Goal: Find specific page/section: Find specific page/section

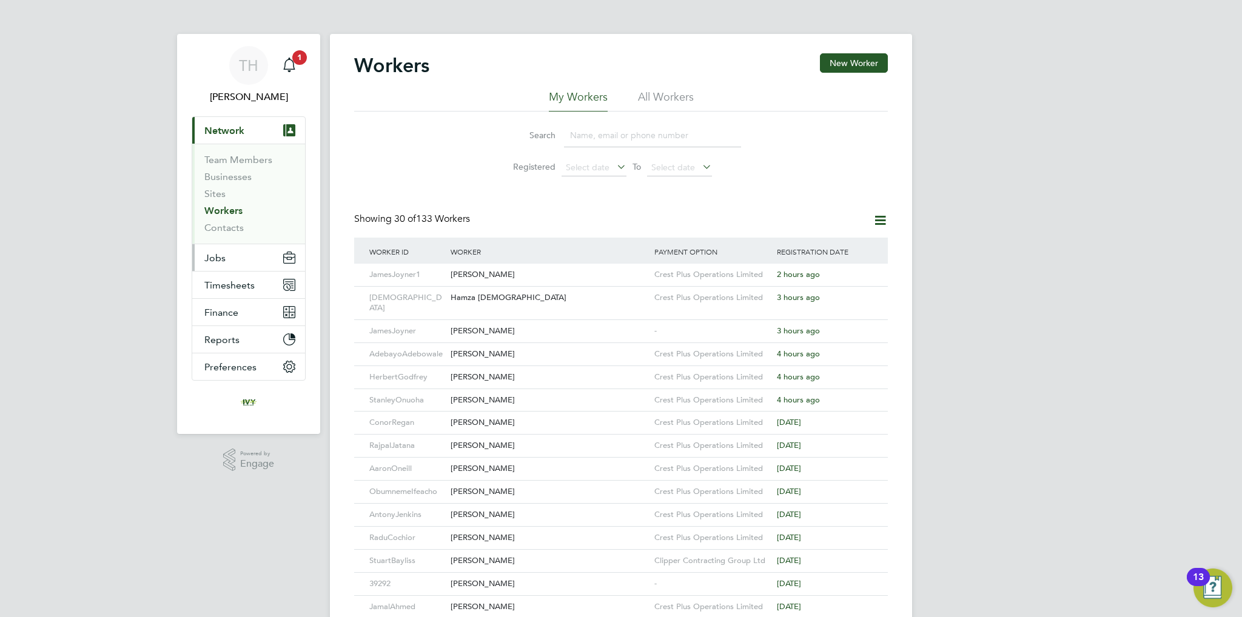
click at [235, 257] on button "Jobs" at bounding box center [248, 257] width 113 height 27
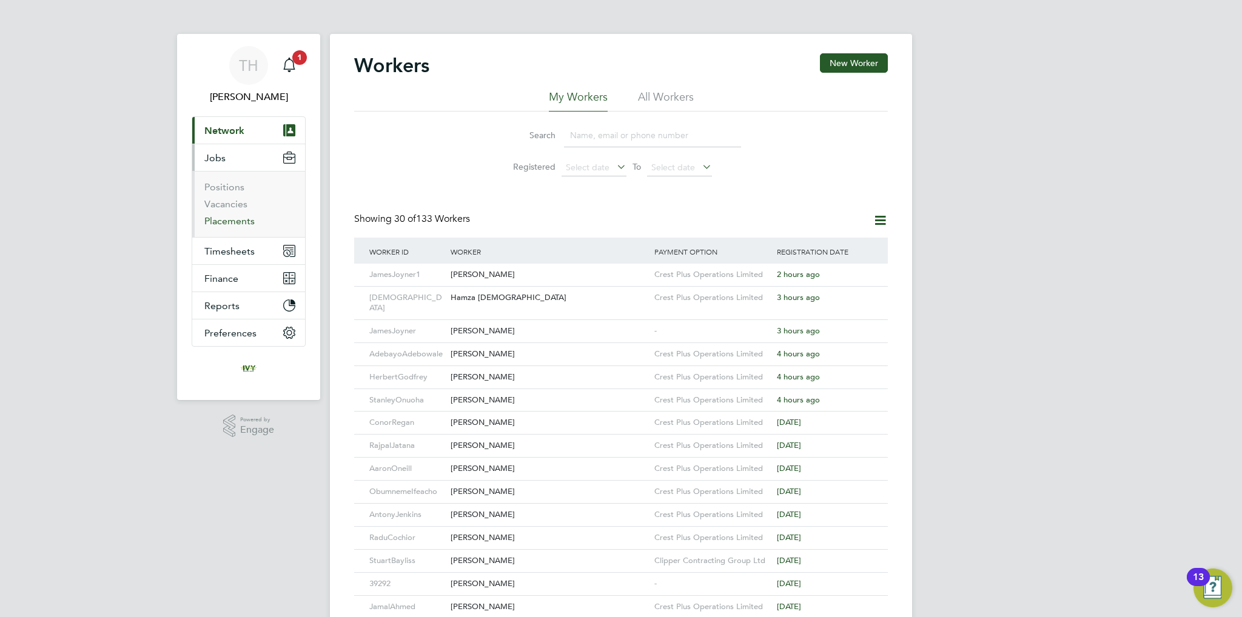
click at [221, 221] on link "Placements" at bounding box center [229, 221] width 50 height 12
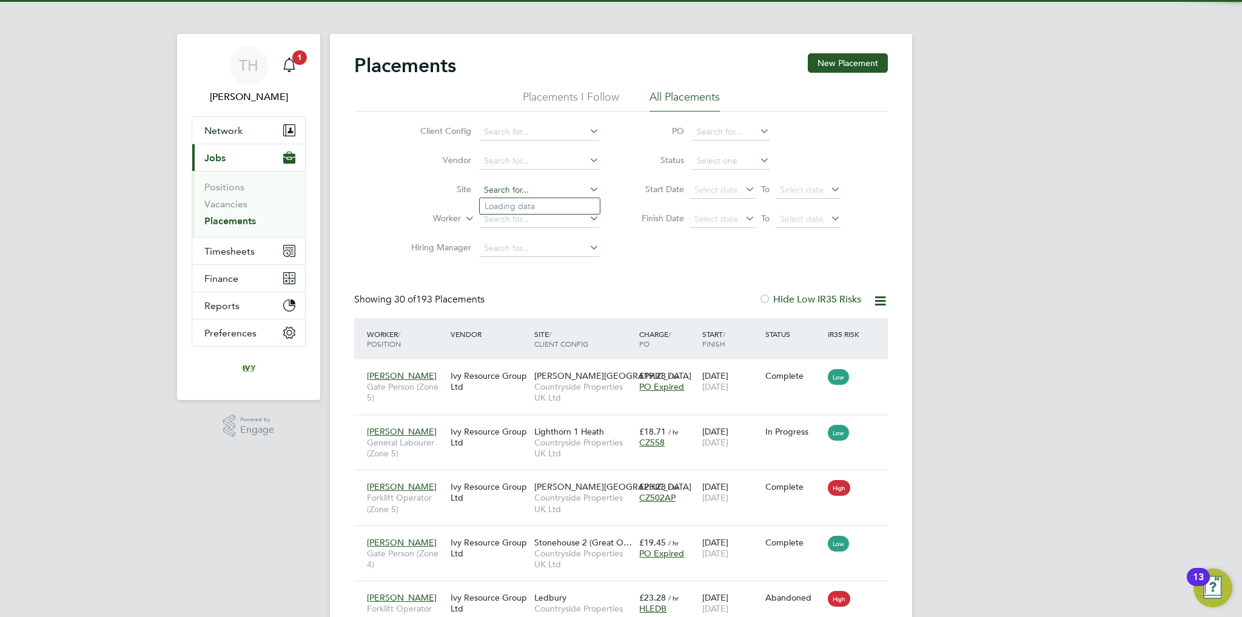
click at [529, 192] on input at bounding box center [539, 190] width 119 height 17
type input "b"
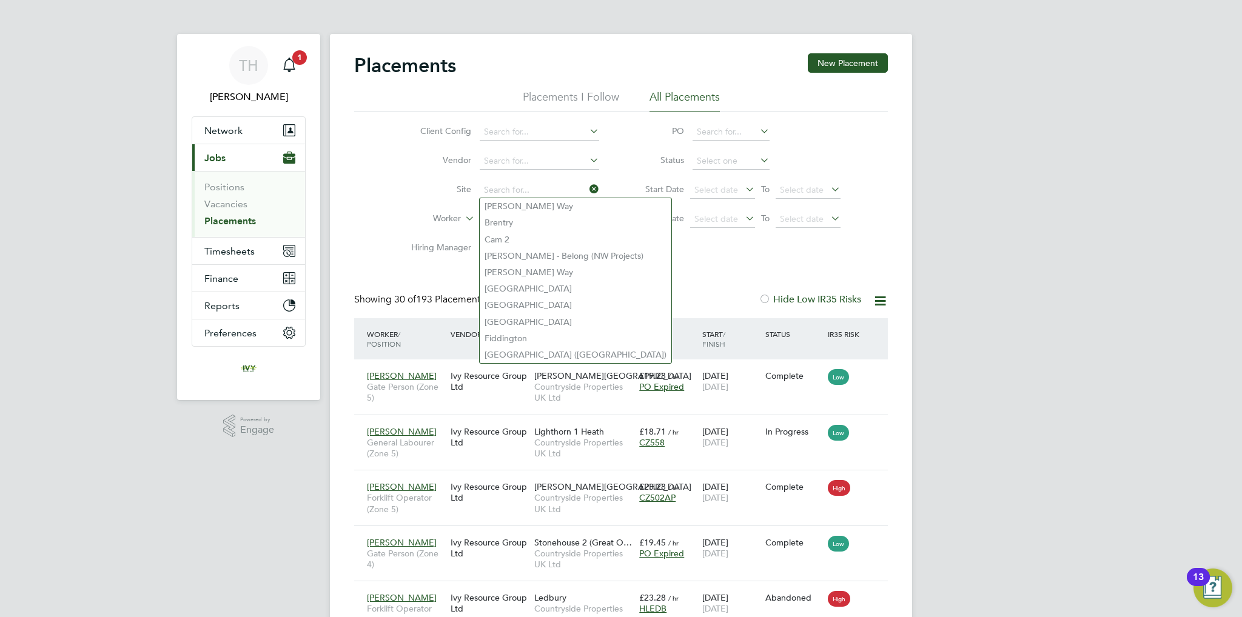
click at [655, 261] on div "Client Config Vendor Site Worker Hiring Manager PO Status Start Date Select dat…" at bounding box center [621, 188] width 534 height 152
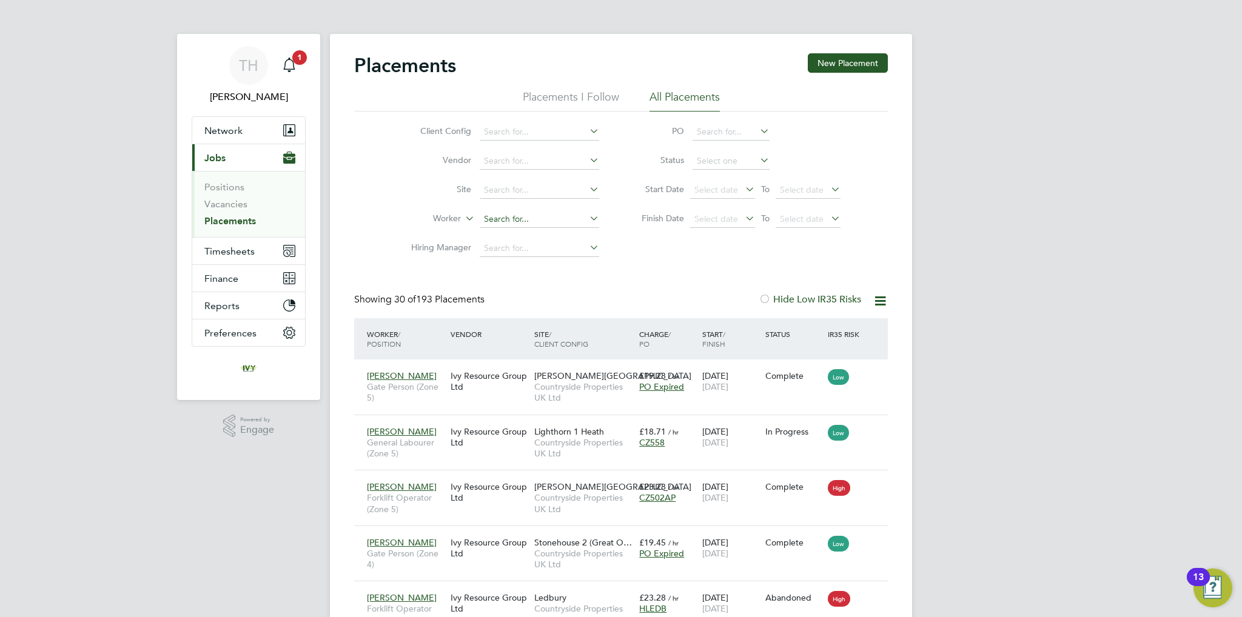
click at [525, 222] on input at bounding box center [539, 219] width 119 height 17
type input "e"
click at [228, 200] on link "Vacancies" at bounding box center [225, 204] width 43 height 12
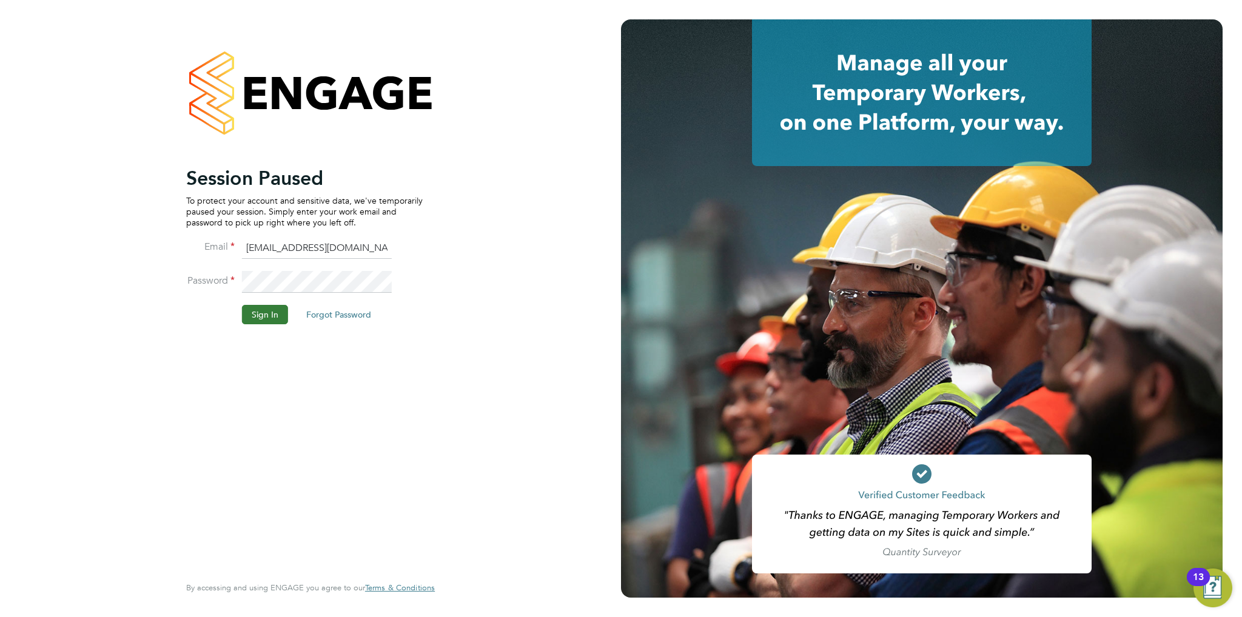
click at [253, 307] on button "Sign In" at bounding box center [265, 314] width 46 height 19
